Goal: Transaction & Acquisition: Purchase product/service

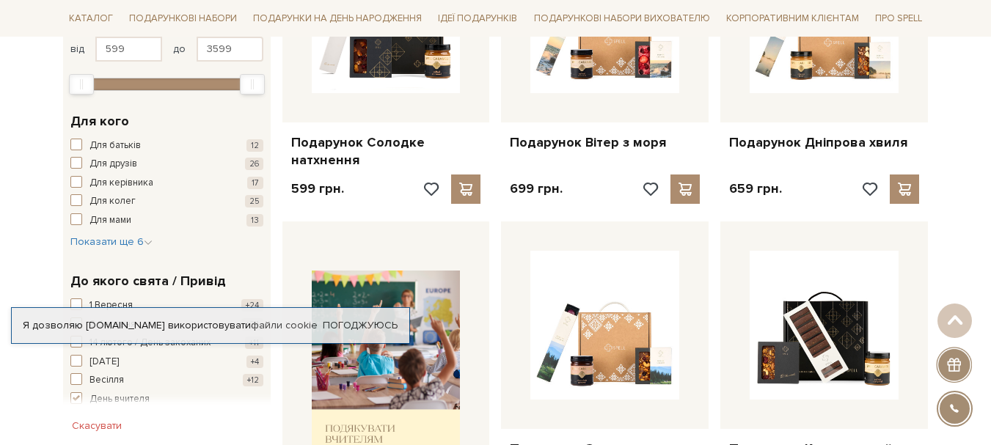
scroll to position [367, 0]
click at [365, 328] on link "Погоджуюсь" at bounding box center [360, 325] width 75 height 13
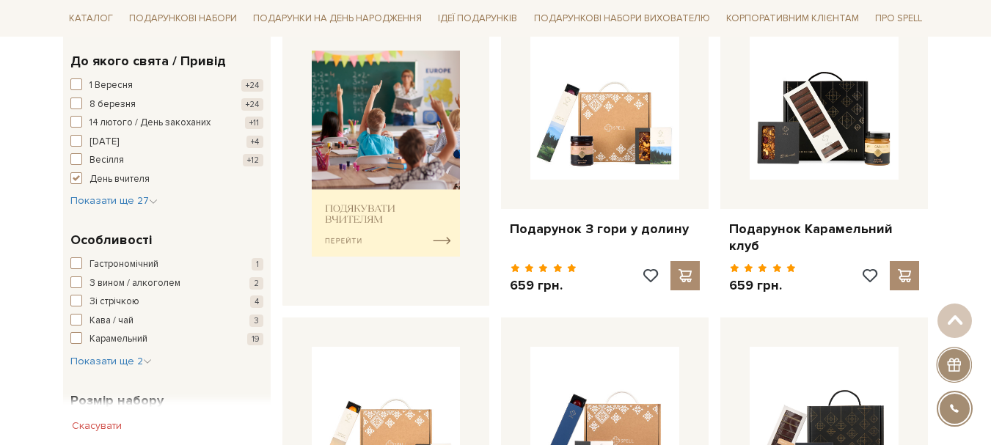
scroll to position [734, 0]
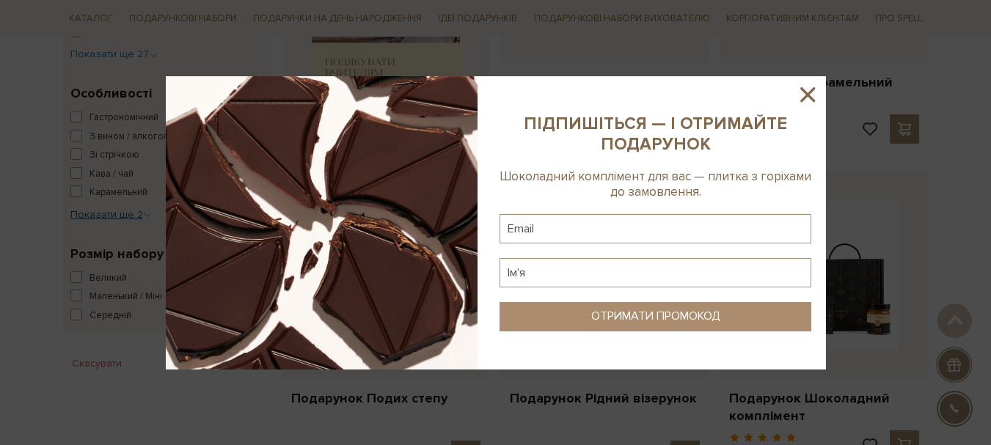
click at [139, 215] on div at bounding box center [495, 222] width 991 height 445
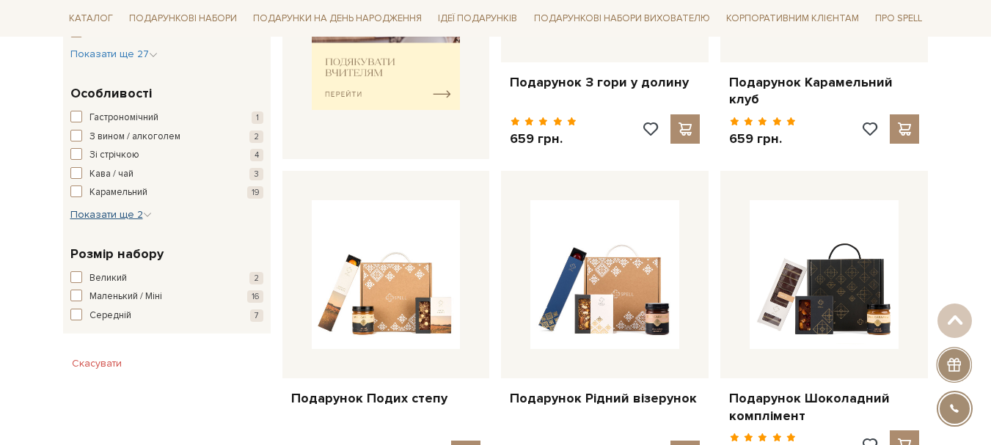
click at [141, 214] on span "Показати ще 2" at bounding box center [110, 214] width 81 height 12
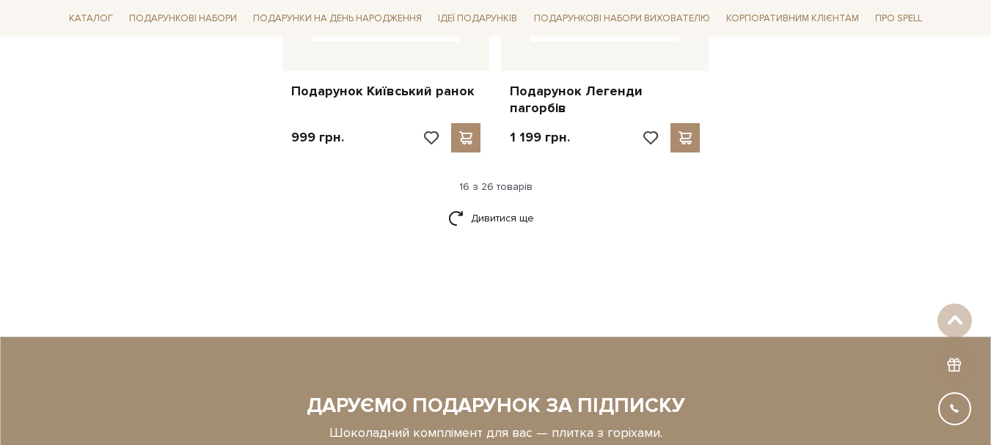
scroll to position [2054, 0]
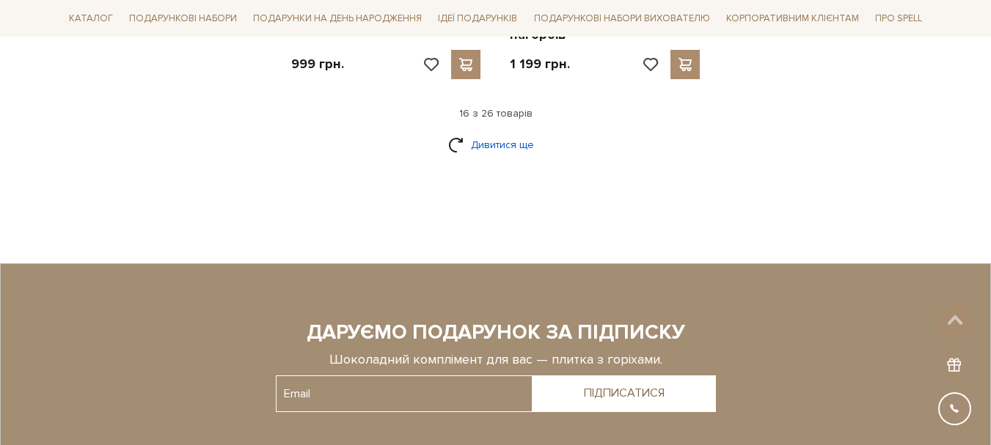
click at [520, 132] on link "Дивитися ще" at bounding box center [495, 145] width 95 height 26
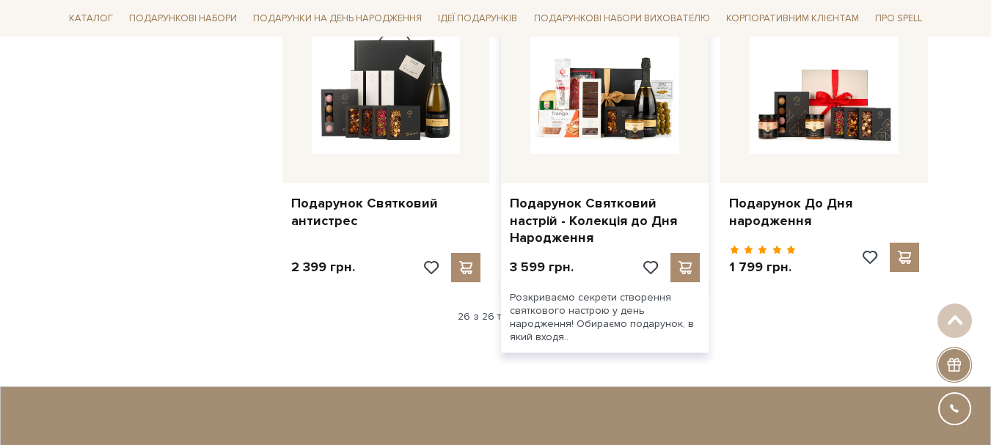
scroll to position [3155, 0]
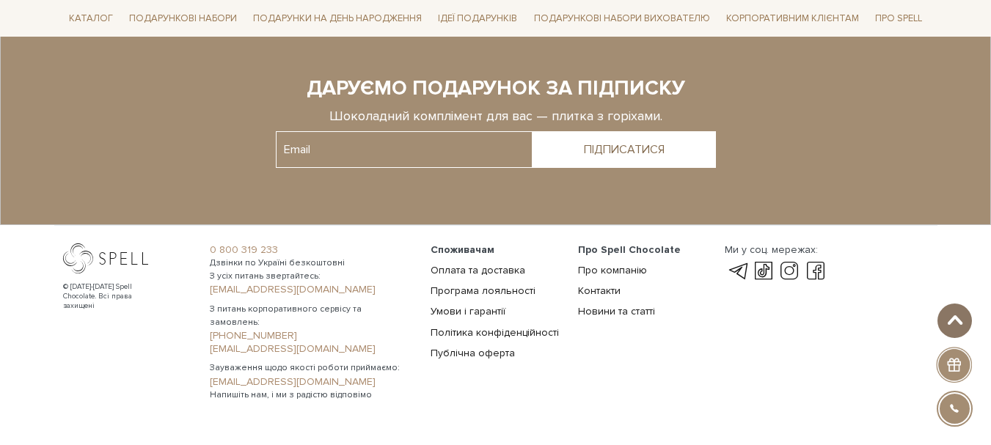
click at [955, 312] on button at bounding box center [955, 321] width 34 height 34
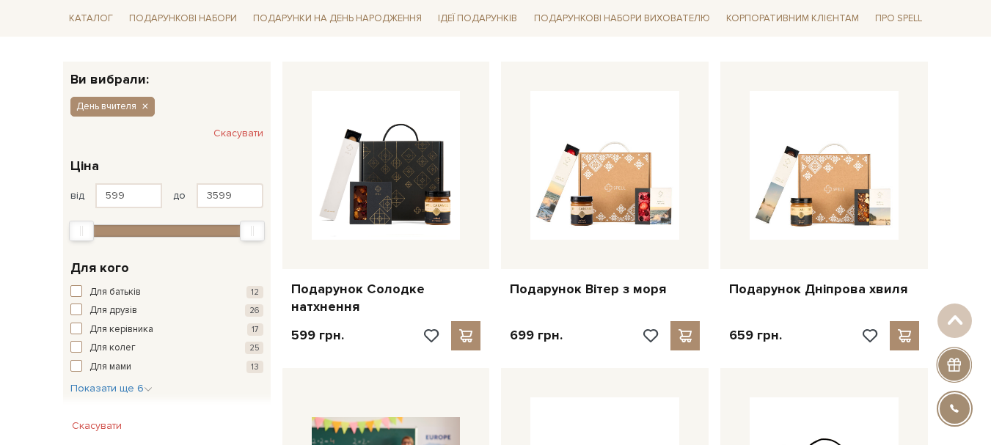
scroll to position [367, 0]
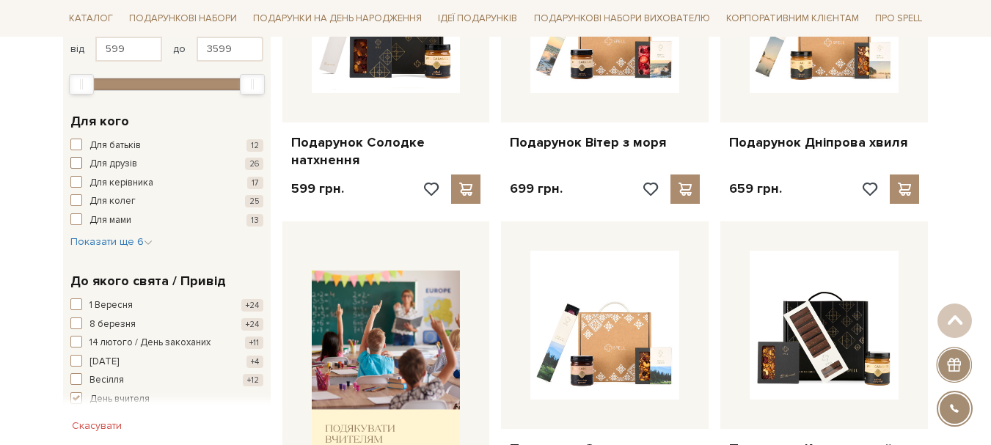
click at [79, 161] on span "button" at bounding box center [76, 163] width 12 height 12
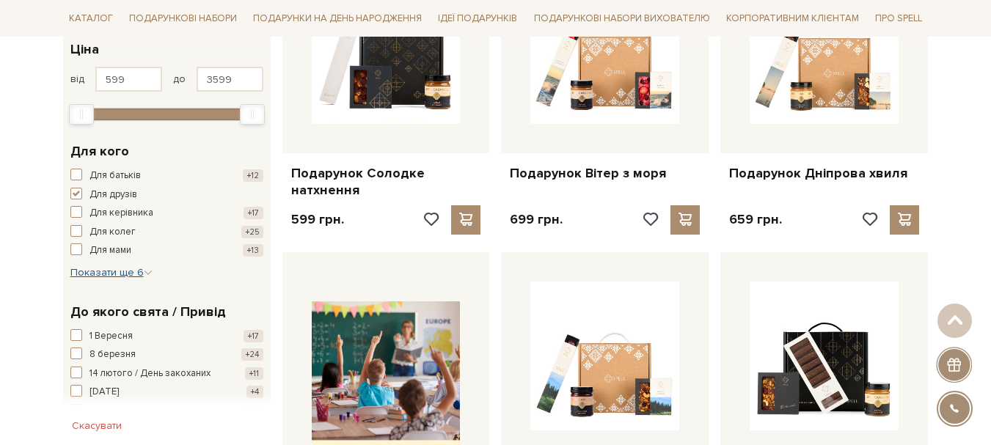
click at [127, 273] on span "Показати ще 6" at bounding box center [111, 272] width 82 height 12
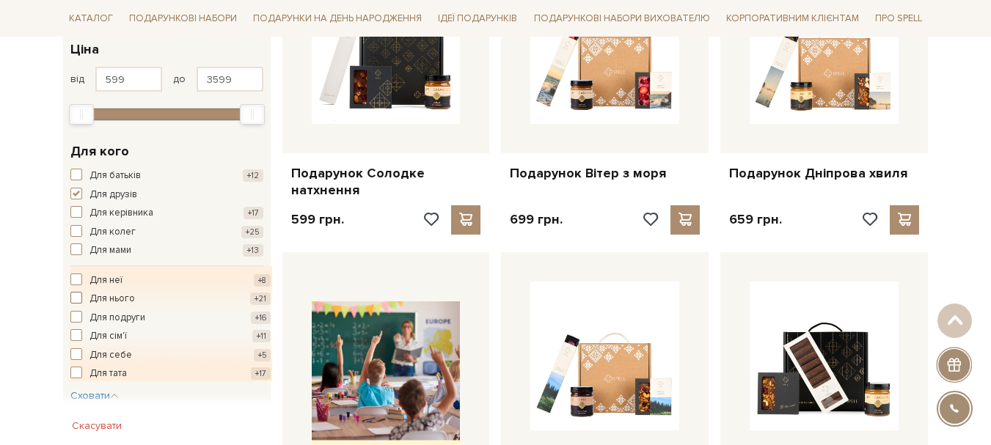
click at [80, 300] on span "button" at bounding box center [76, 298] width 12 height 12
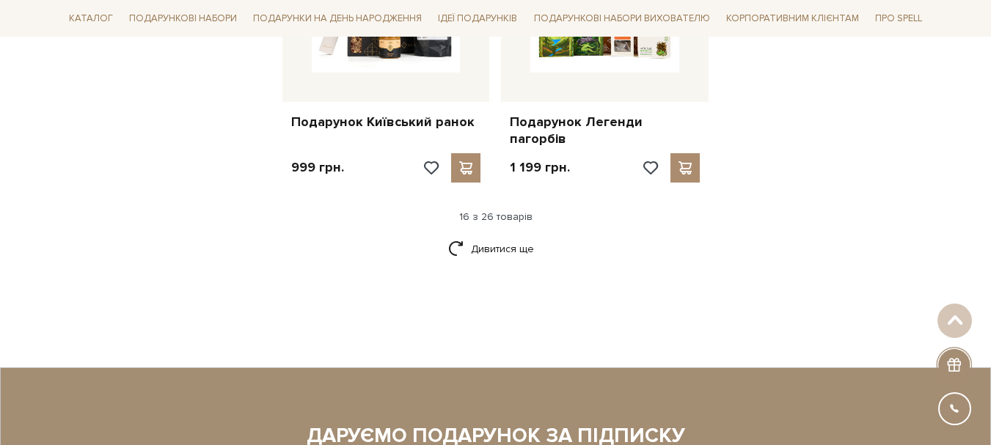
scroll to position [1834, 0]
